Goal: Transaction & Acquisition: Purchase product/service

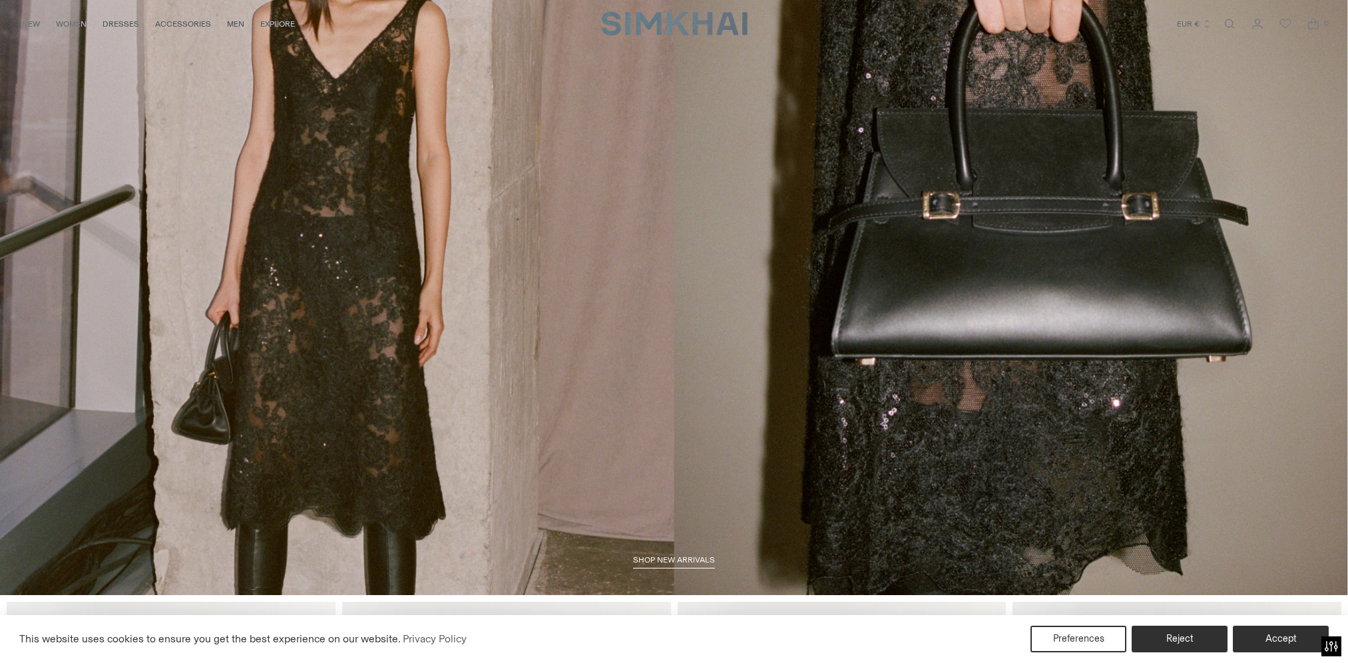
scroll to position [266, 0]
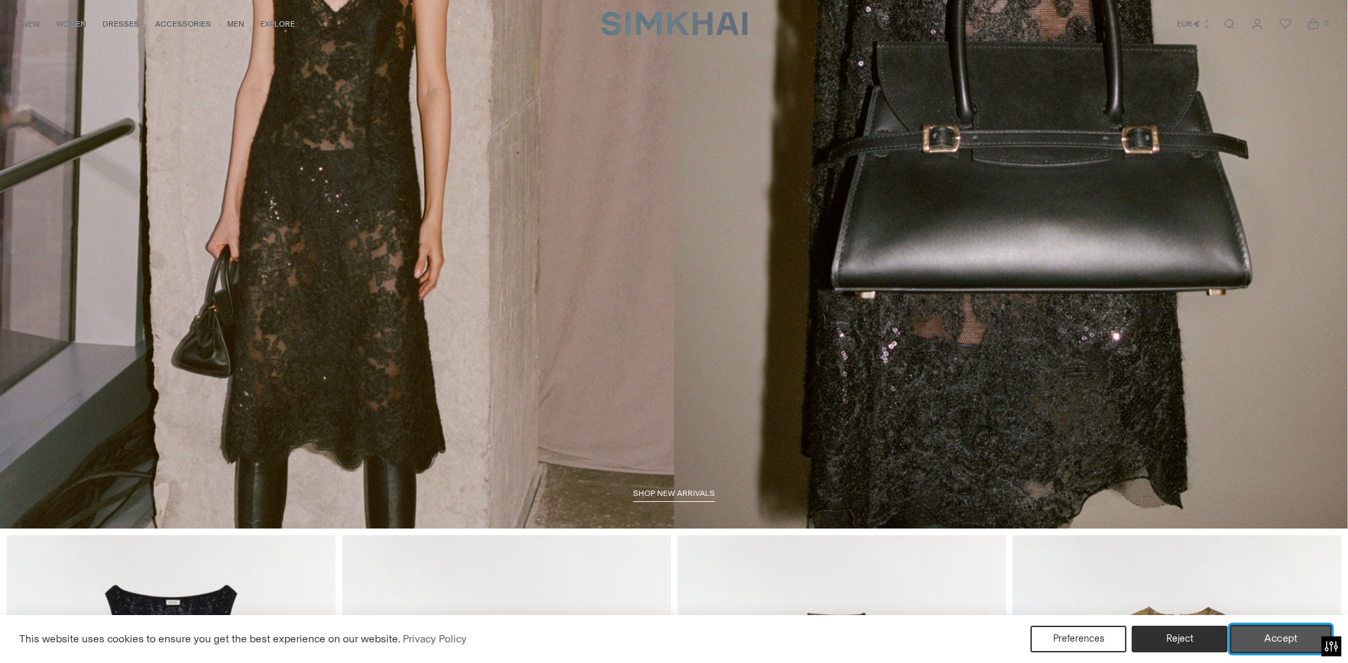
click at [1267, 639] on button "Accept" at bounding box center [1281, 639] width 102 height 28
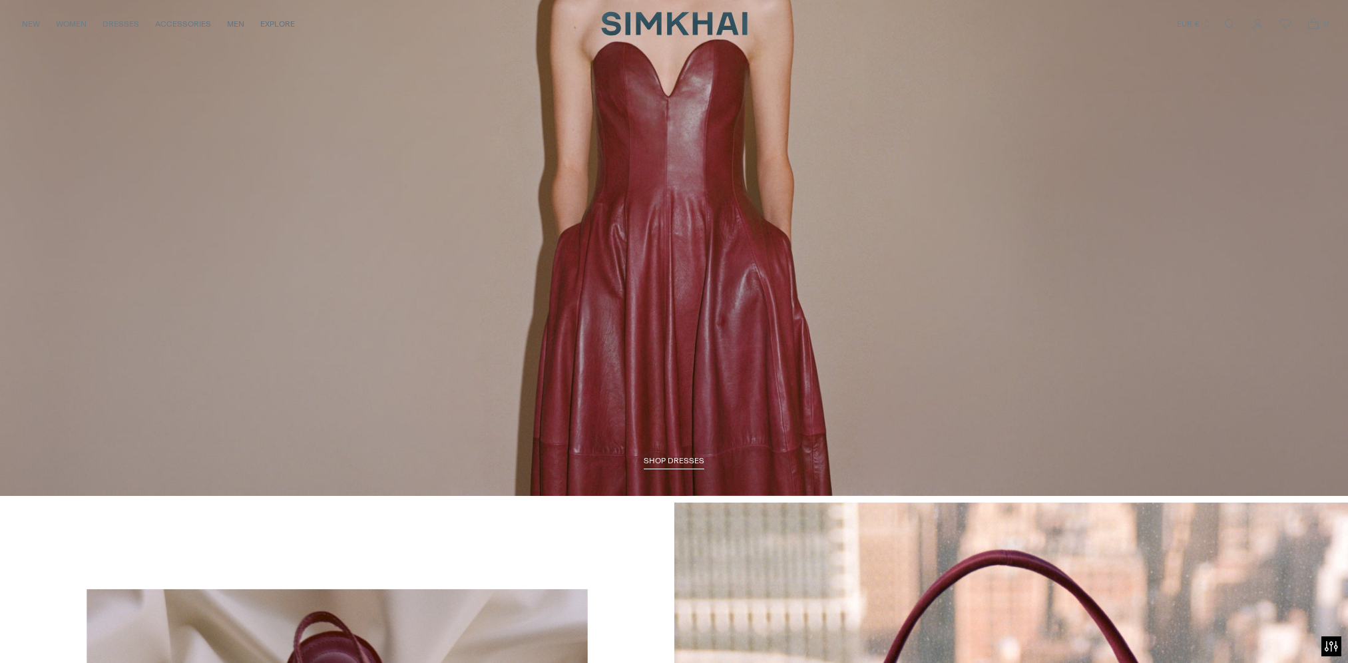
scroll to position [2529, 0]
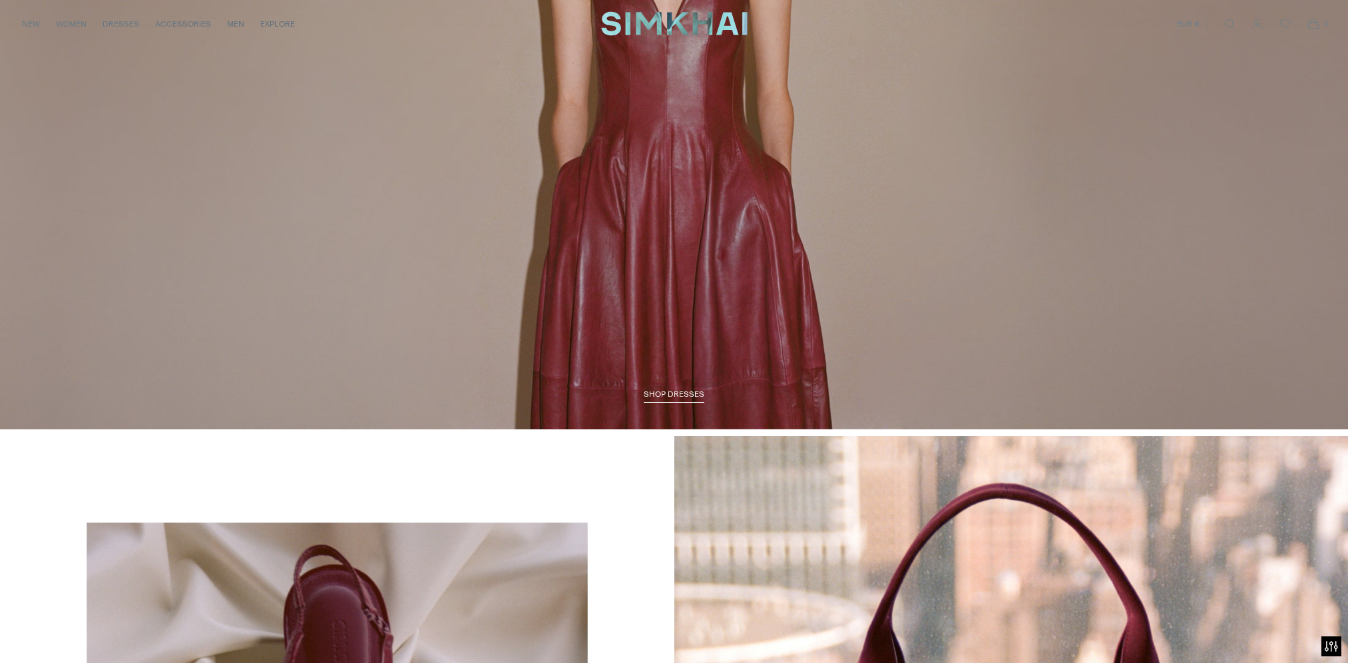
click at [676, 393] on span "SHOP DRESSES" at bounding box center [674, 393] width 61 height 9
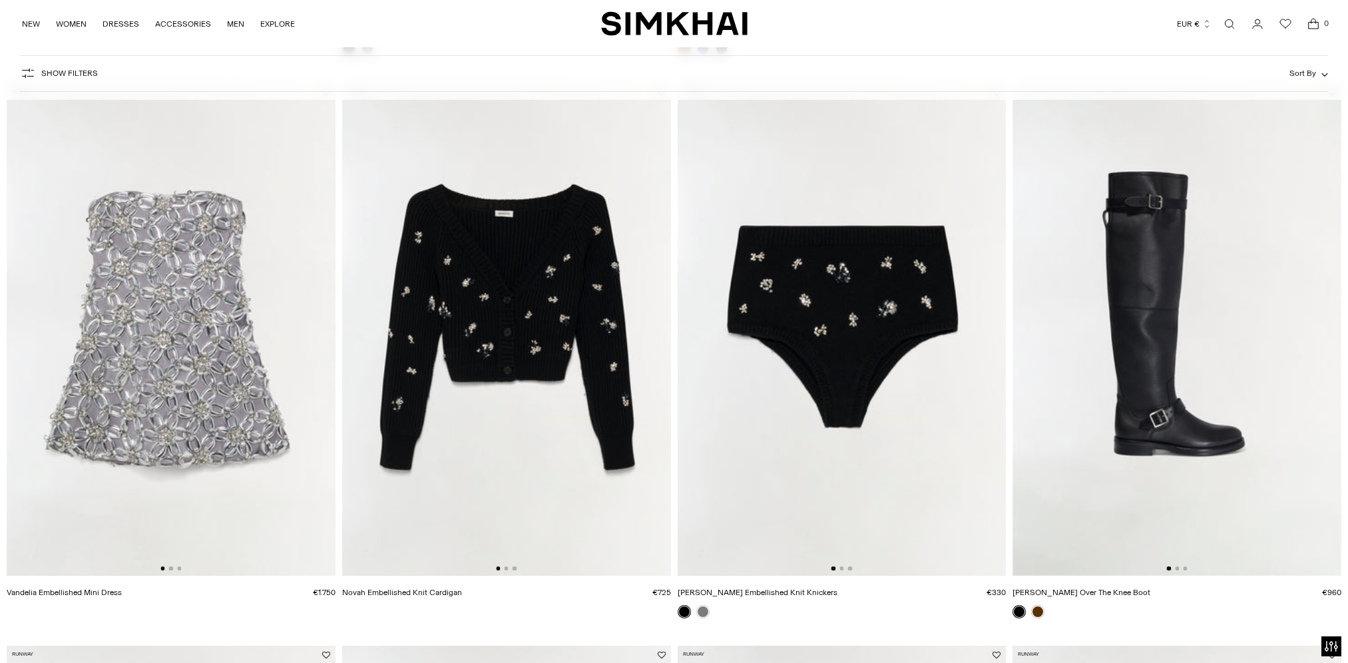
scroll to position [998, 0]
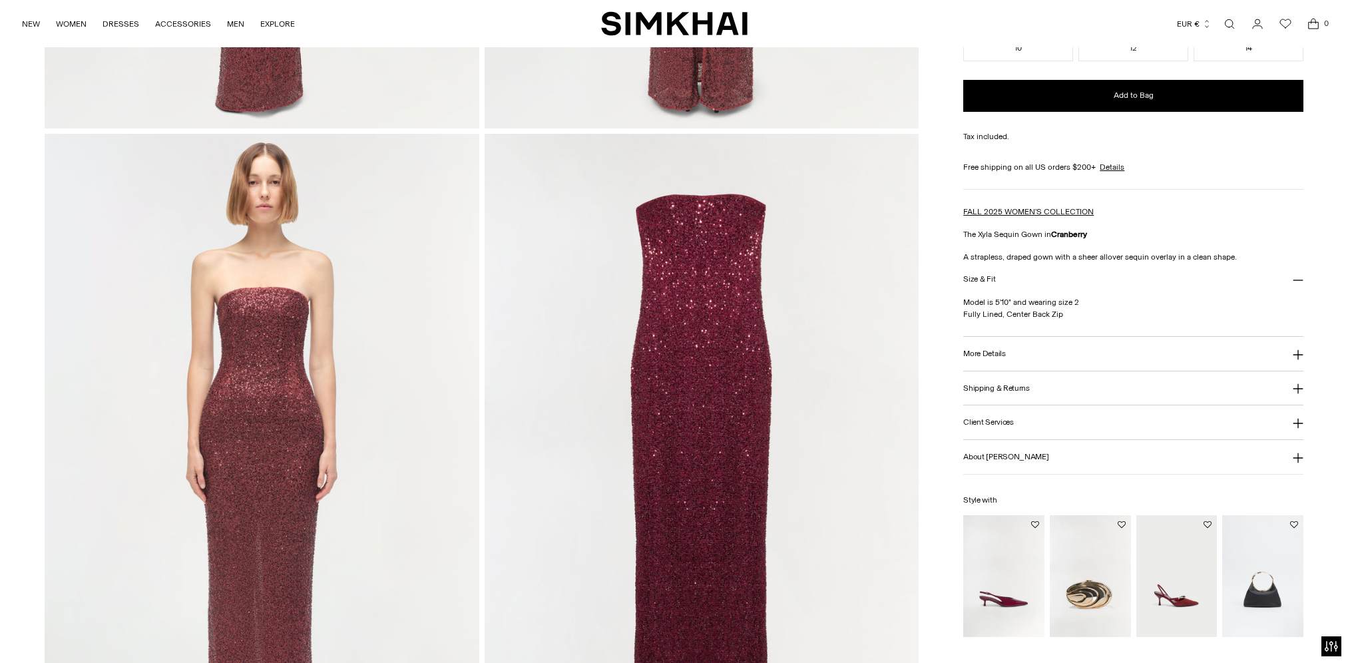
scroll to position [1331, 0]
